Goal: Find specific page/section: Find specific page/section

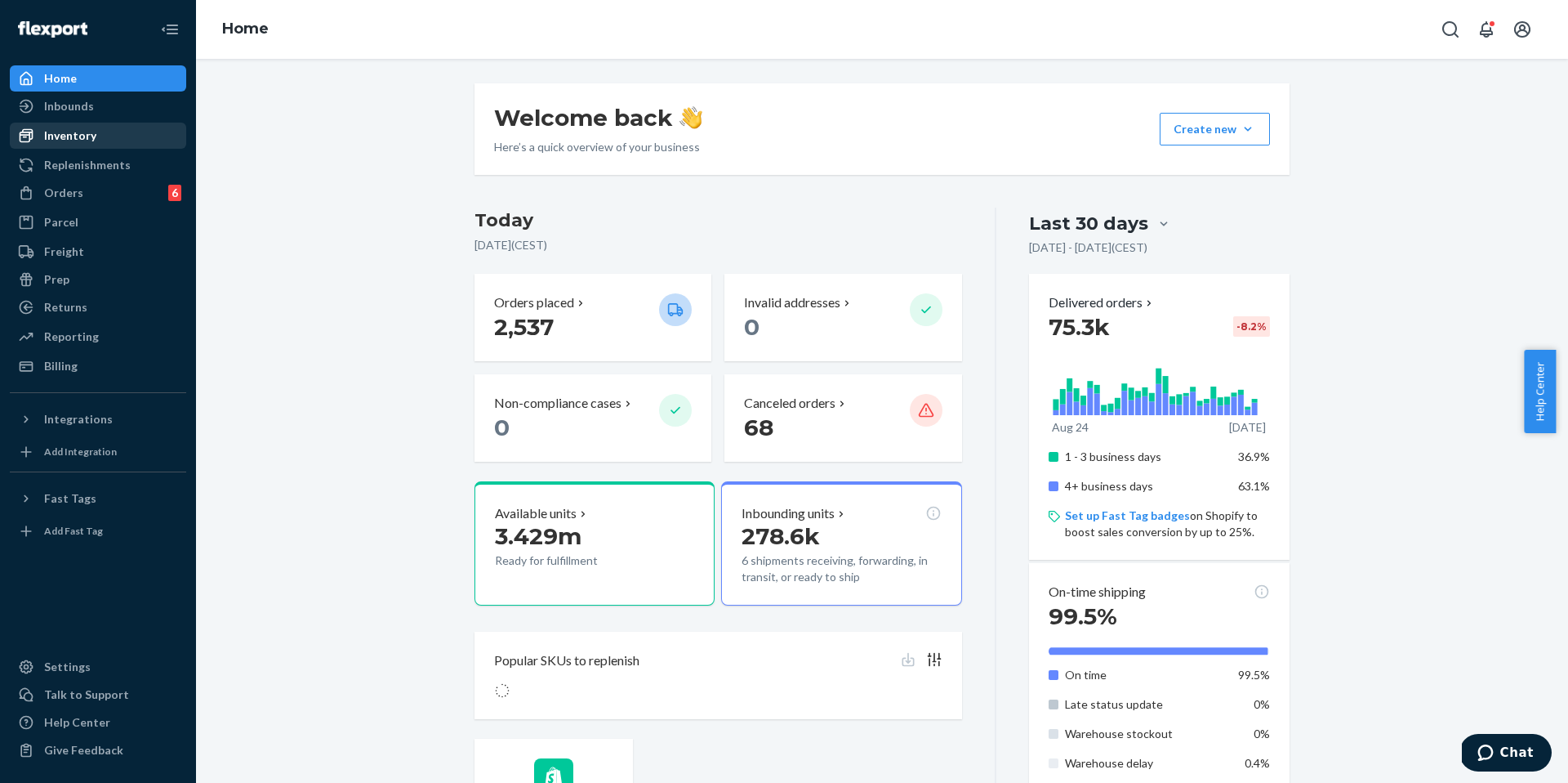
click at [76, 137] on div "Inventory" at bounding box center [71, 136] width 53 height 16
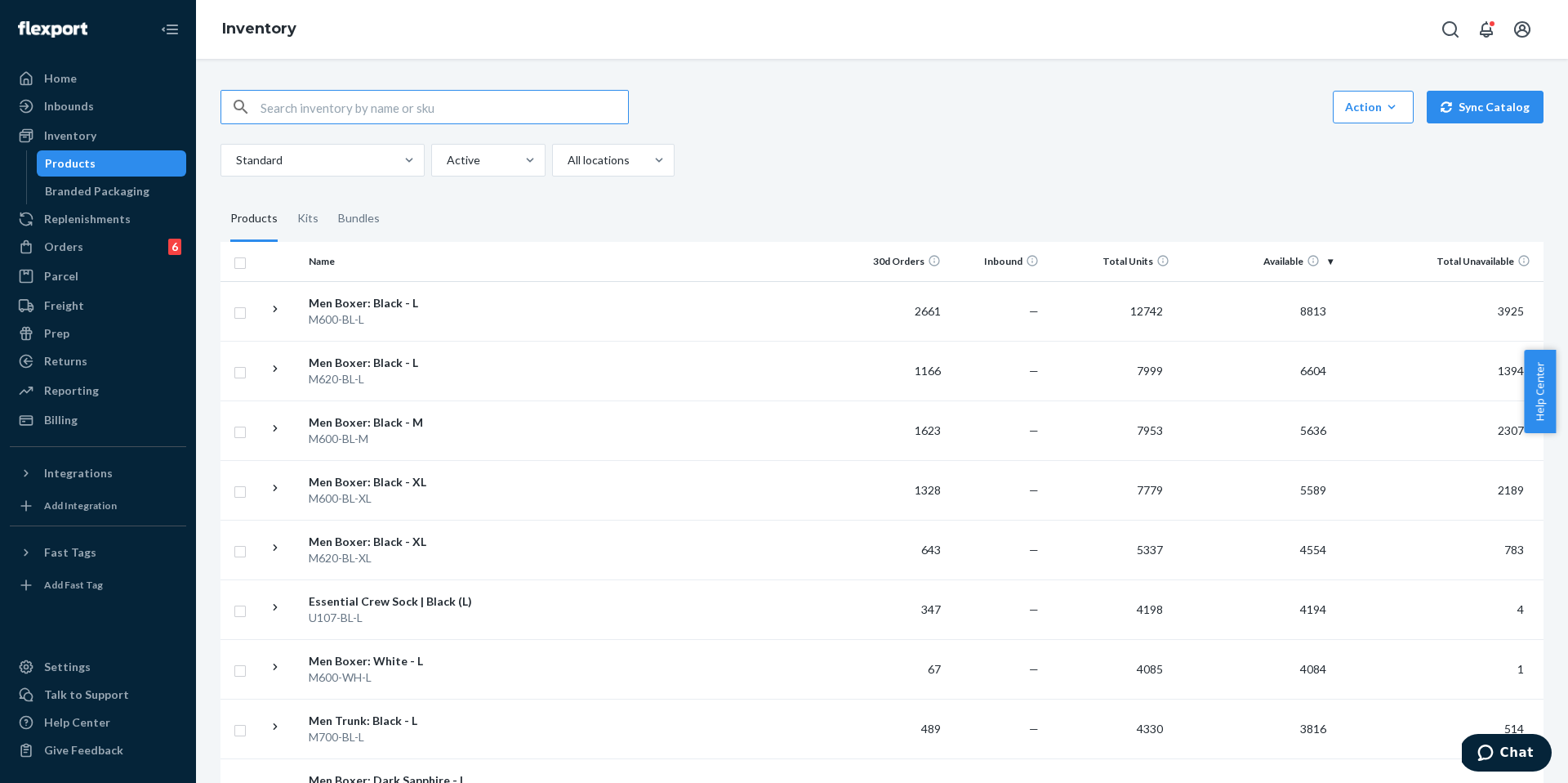
click at [449, 114] on input "text" at bounding box center [444, 107] width 367 height 33
type input "M600-FST-L"
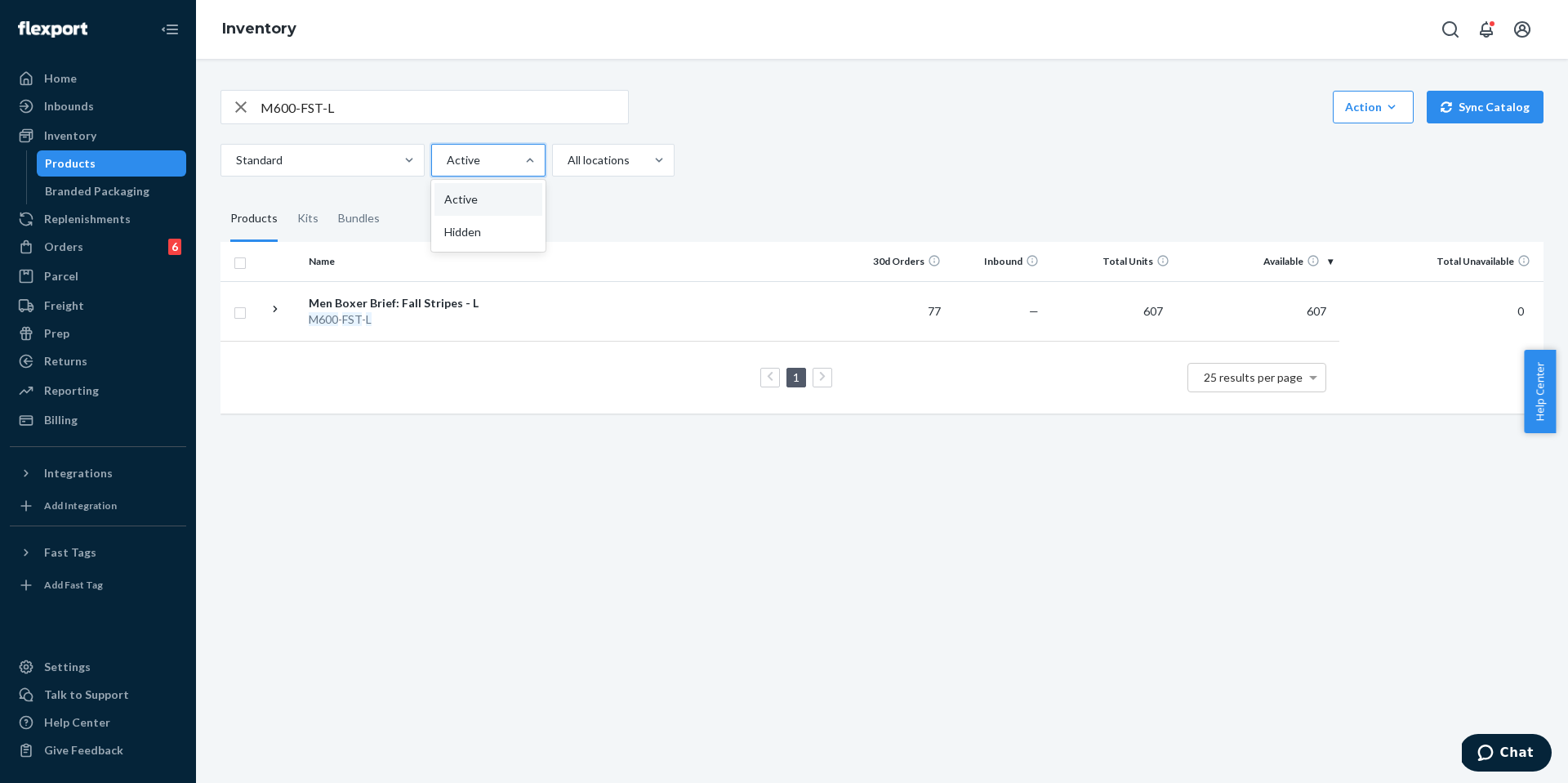
click at [528, 173] on div at bounding box center [530, 160] width 29 height 31
click at [446, 168] on input "option Active focused, 1 of 2. 2 results available. Use Up and Down to choose o…" at bounding box center [446, 160] width 2 height 16
click at [479, 221] on div "Hidden" at bounding box center [488, 232] width 108 height 33
click at [446, 168] on input "option Hidden focused, 2 of 2. 2 results available. Use Up and Down to choose o…" at bounding box center [446, 160] width 2 height 16
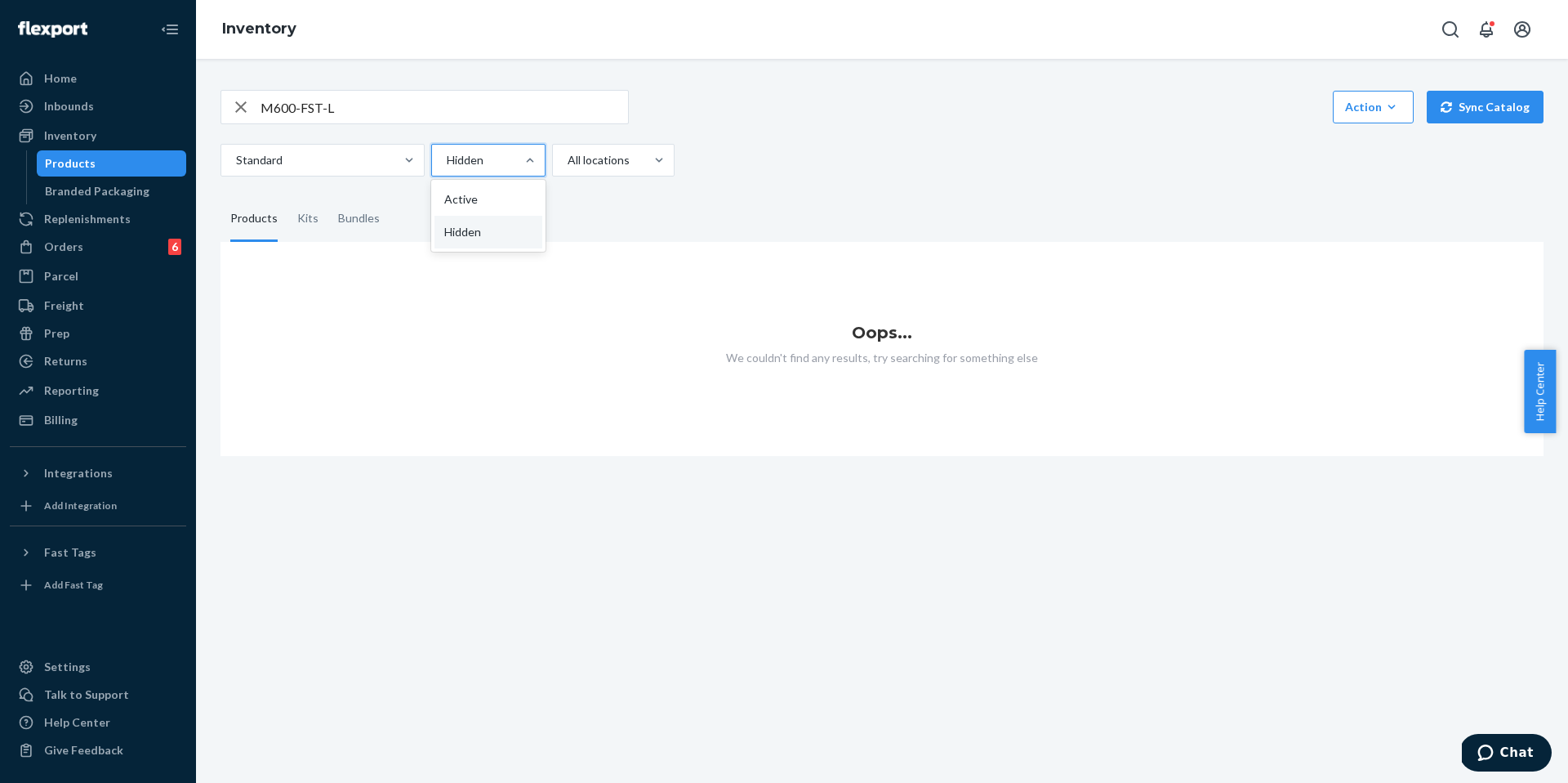
click at [480, 162] on div at bounding box center [487, 160] width 84 height 20
click at [446, 162] on input "option Hidden, selected. option Hidden focused, 2 of 2. 2 results available. Us…" at bounding box center [446, 160] width 2 height 16
click at [471, 193] on div "Active" at bounding box center [488, 199] width 108 height 33
click at [446, 168] on input "option Hidden, selected. option Active focused, 1 of 2. 2 results available. Us…" at bounding box center [446, 160] width 2 height 16
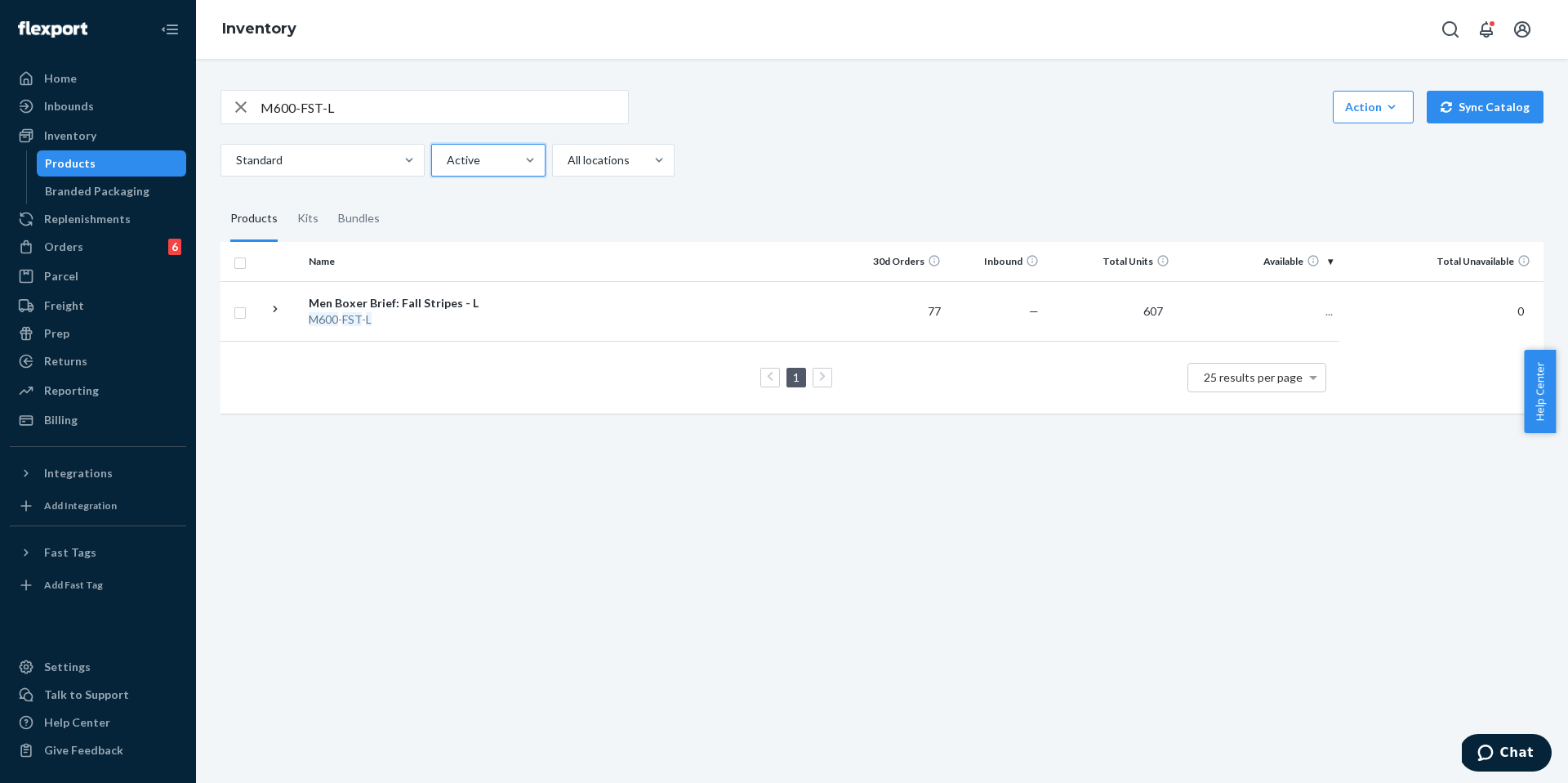
click at [600, 214] on fieldset "Products Kits Bundles" at bounding box center [883, 219] width 1323 height 45
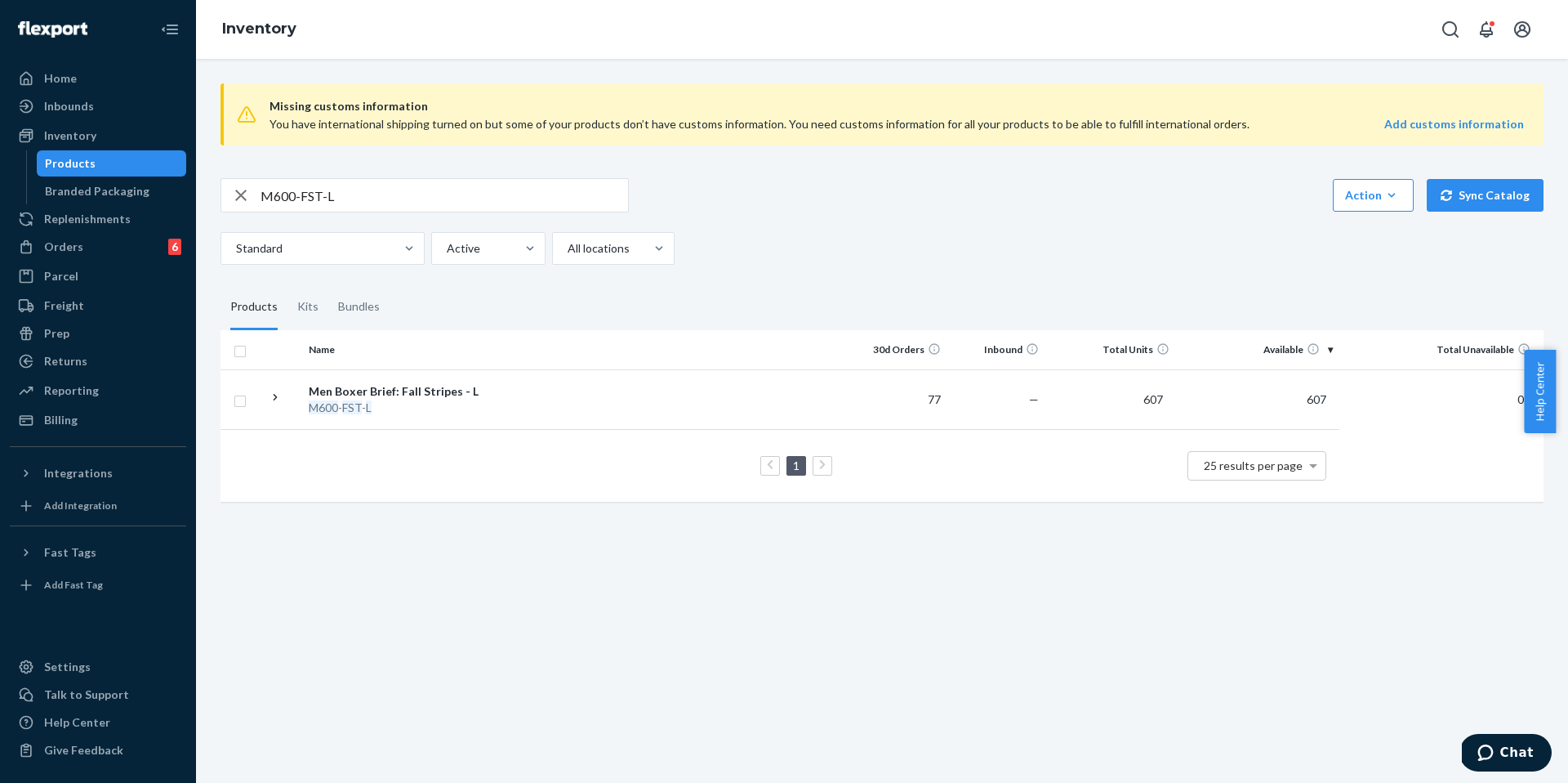
click at [419, 598] on div "Missing customs information You have international shipping turned on but some …" at bounding box center [883, 421] width 1373 height 724
click at [690, 386] on td at bounding box center [668, 399] width 364 height 60
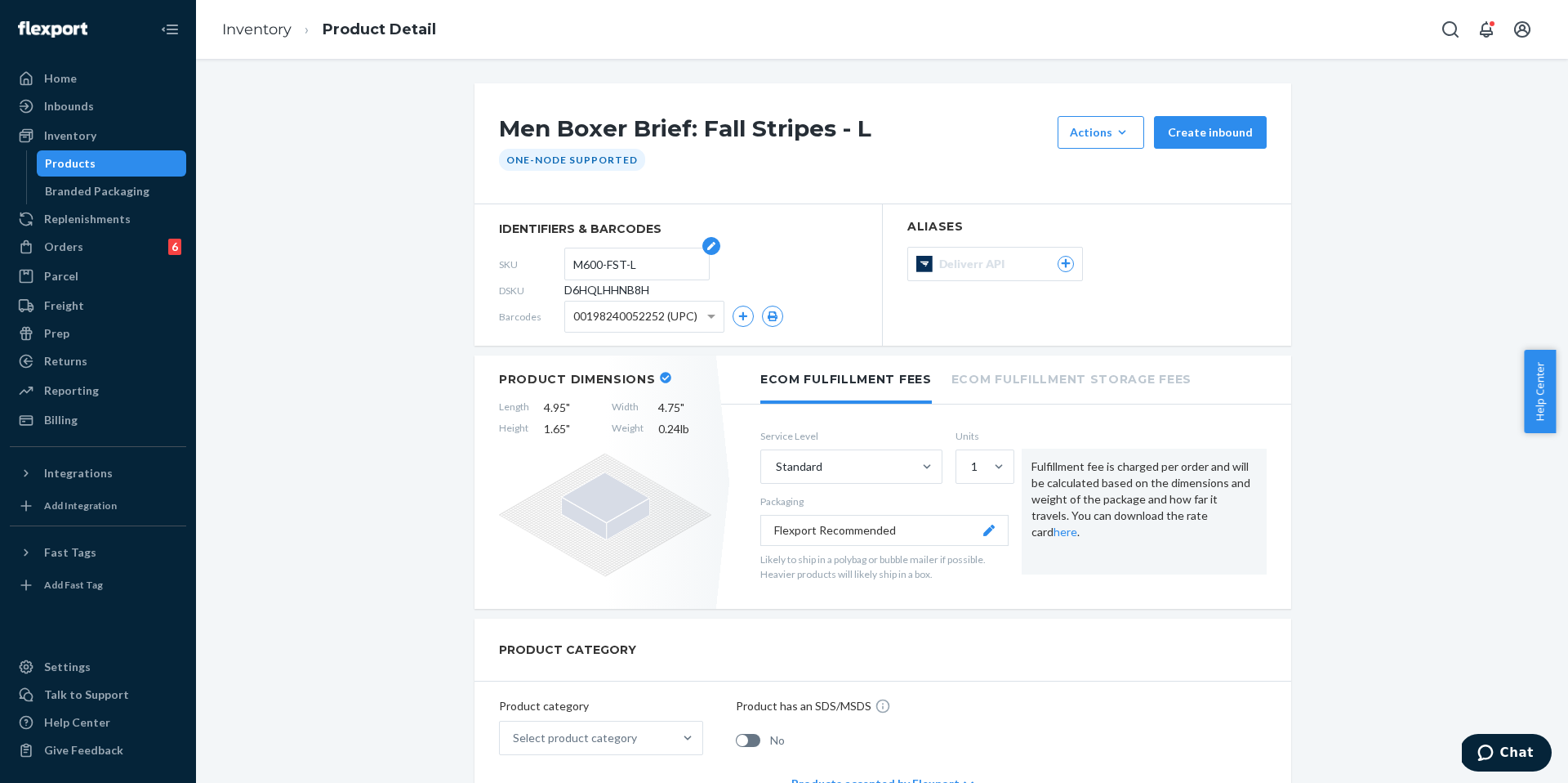
click at [608, 269] on input "M600-FST-L" at bounding box center [637, 264] width 127 height 31
click at [114, 162] on div "Products" at bounding box center [112, 163] width 147 height 23
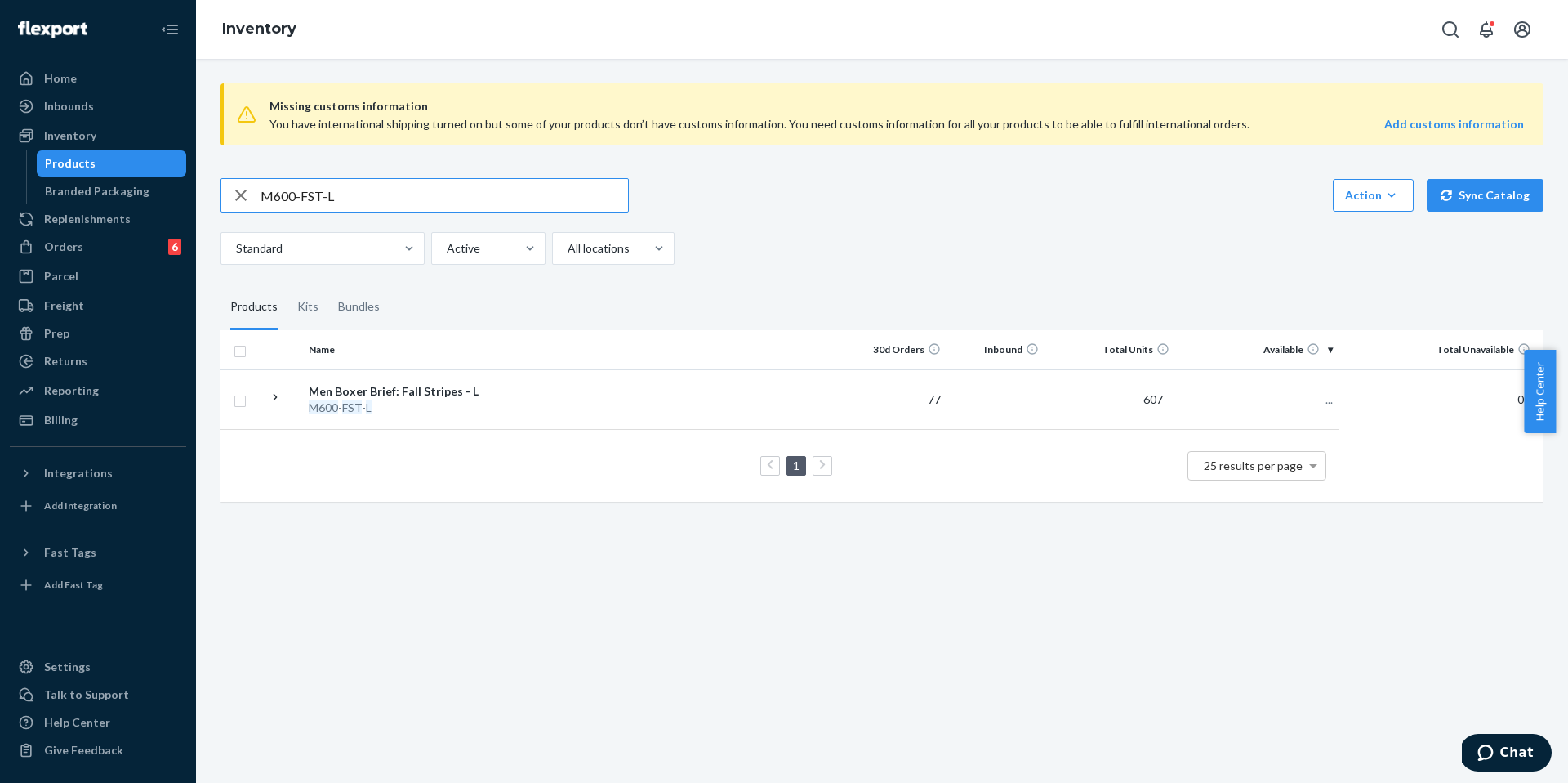
click at [324, 193] on input "M600-FST-L" at bounding box center [444, 196] width 367 height 33
type input "M600-FST-XL"
click at [549, 398] on td at bounding box center [668, 407] width 364 height 76
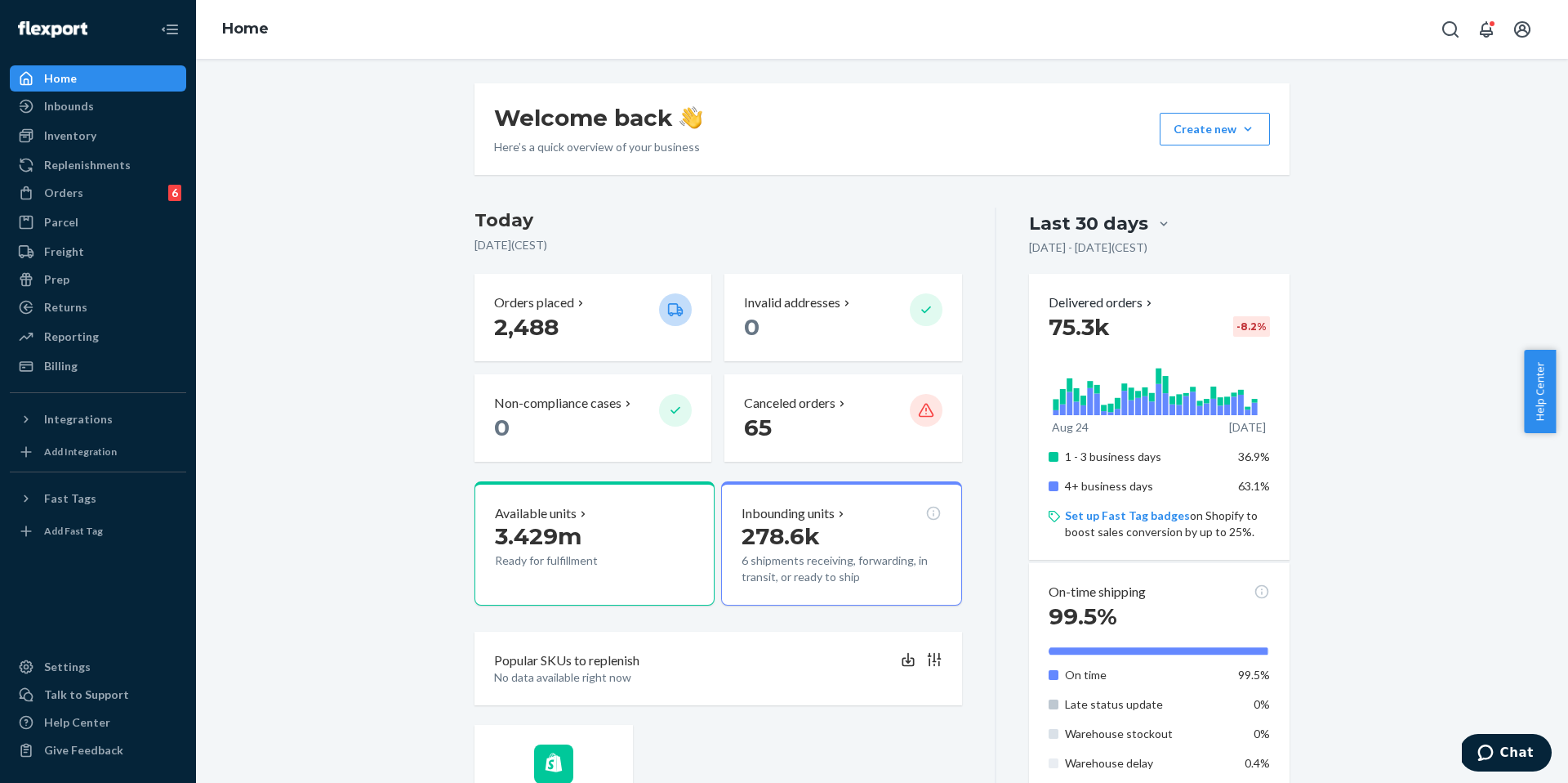
click at [124, 69] on div "Home" at bounding box center [98, 78] width 173 height 23
click at [72, 140] on div "Inventory" at bounding box center [71, 136] width 53 height 16
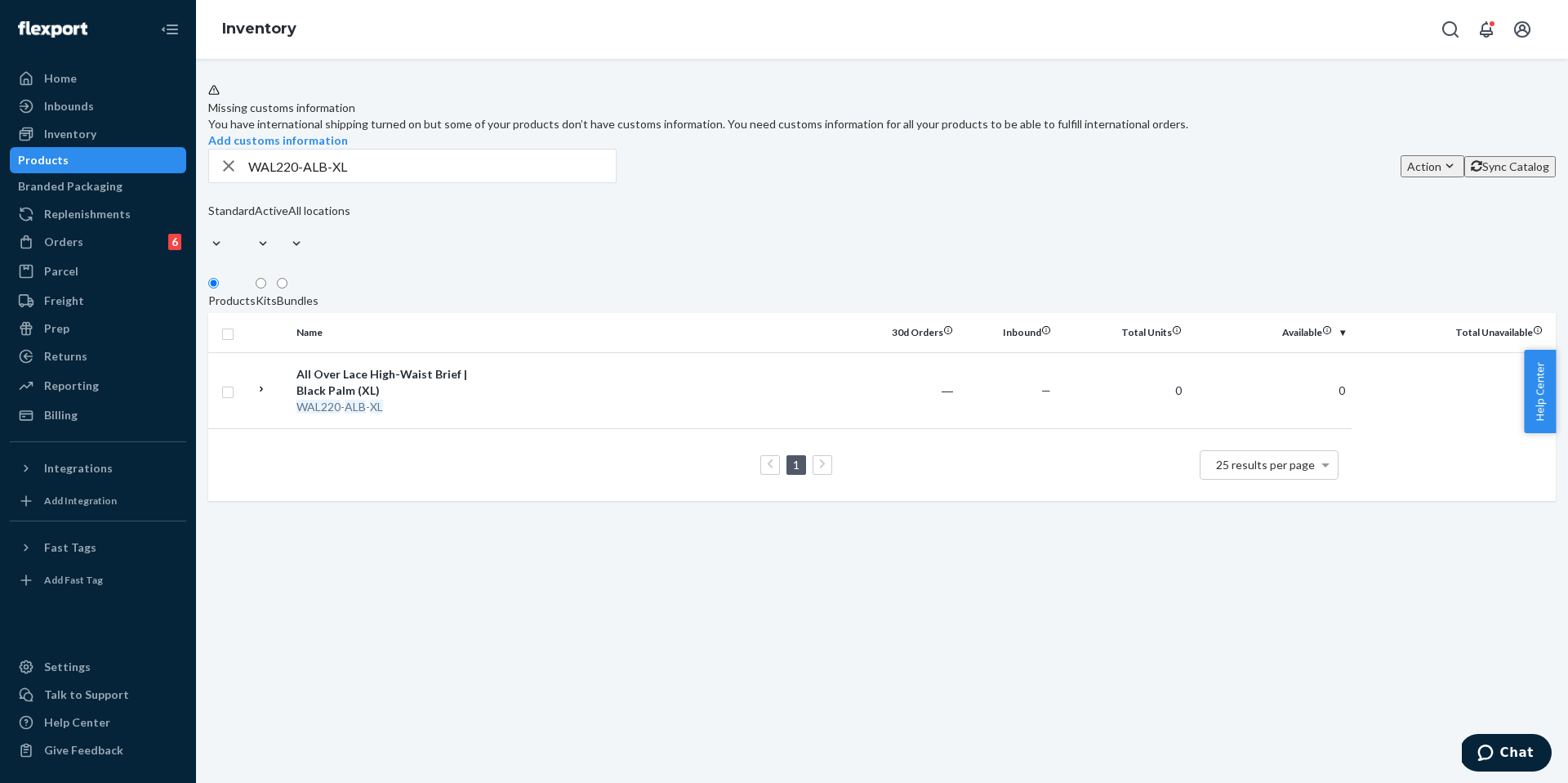
click at [471, 214] on div "WAL220-ALB-XL Action Create product Create kit or bundle Bulk create products B…" at bounding box center [882, 203] width 1348 height 108
click at [472, 182] on input "WAL220-ALB-XL" at bounding box center [432, 166] width 367 height 33
paste input "WAL705-NVF-S"
type input "WAL705-NVF-S"
